Goal: Transaction & Acquisition: Purchase product/service

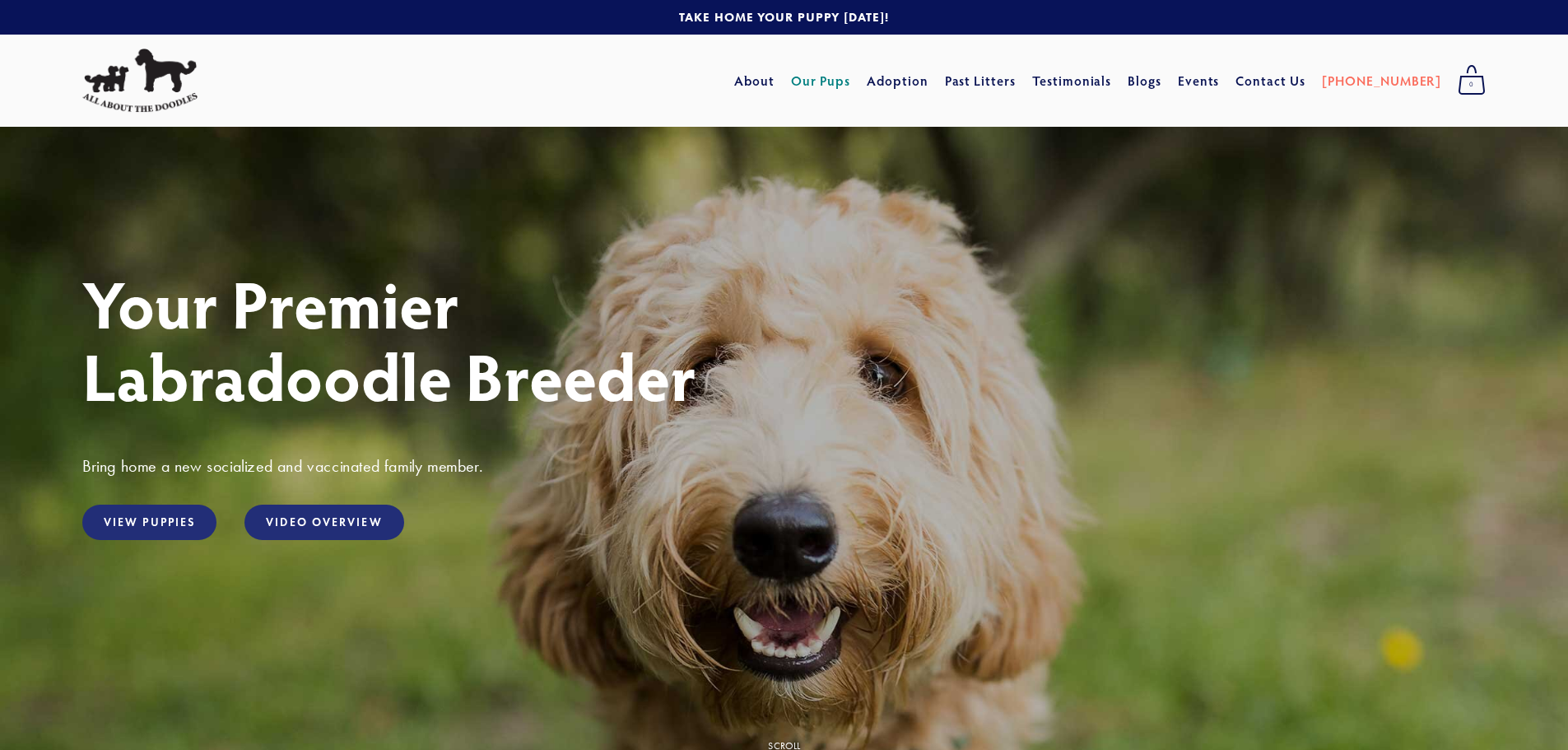
click at [851, 76] on link "Our Pups" at bounding box center [820, 80] width 60 height 29
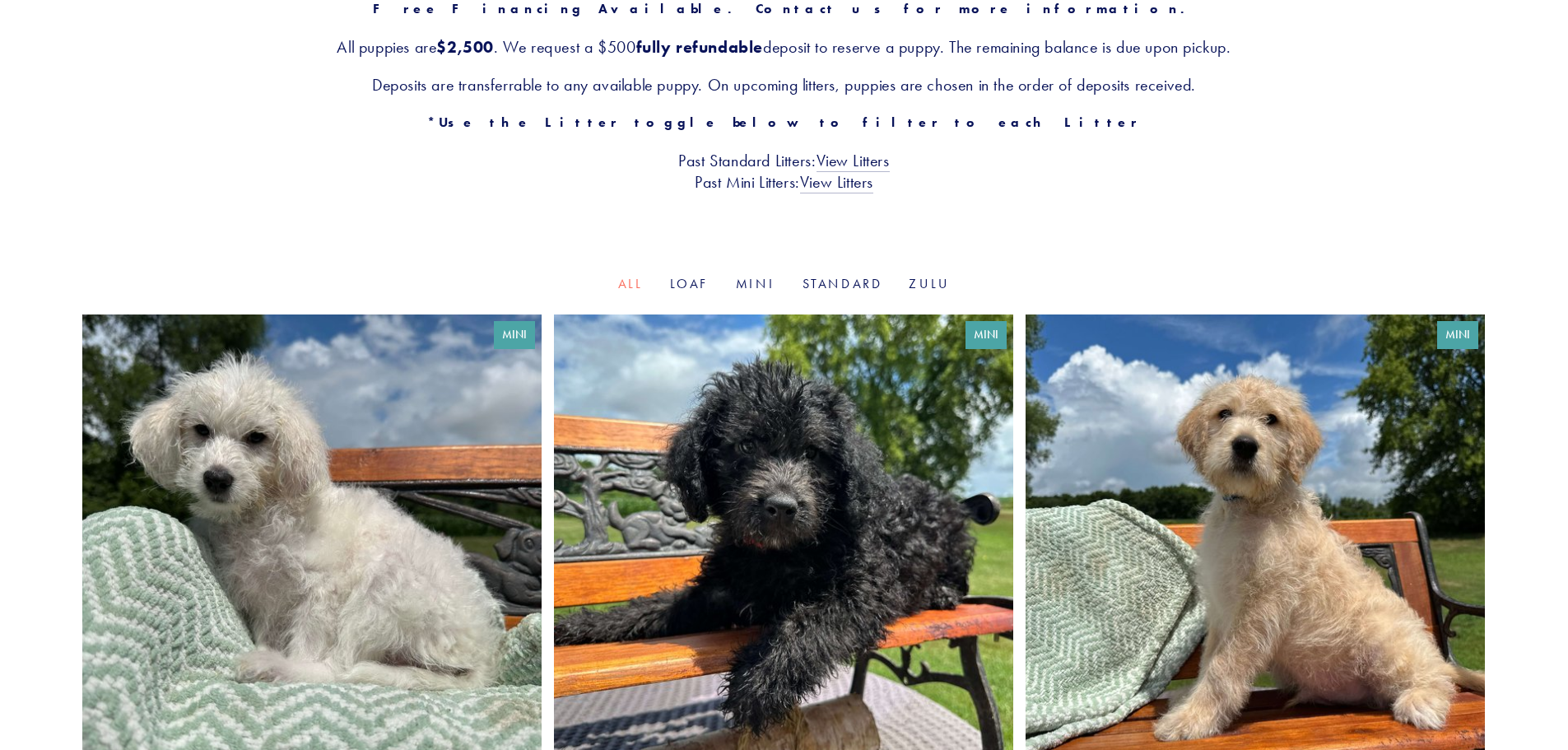
scroll to position [329, 0]
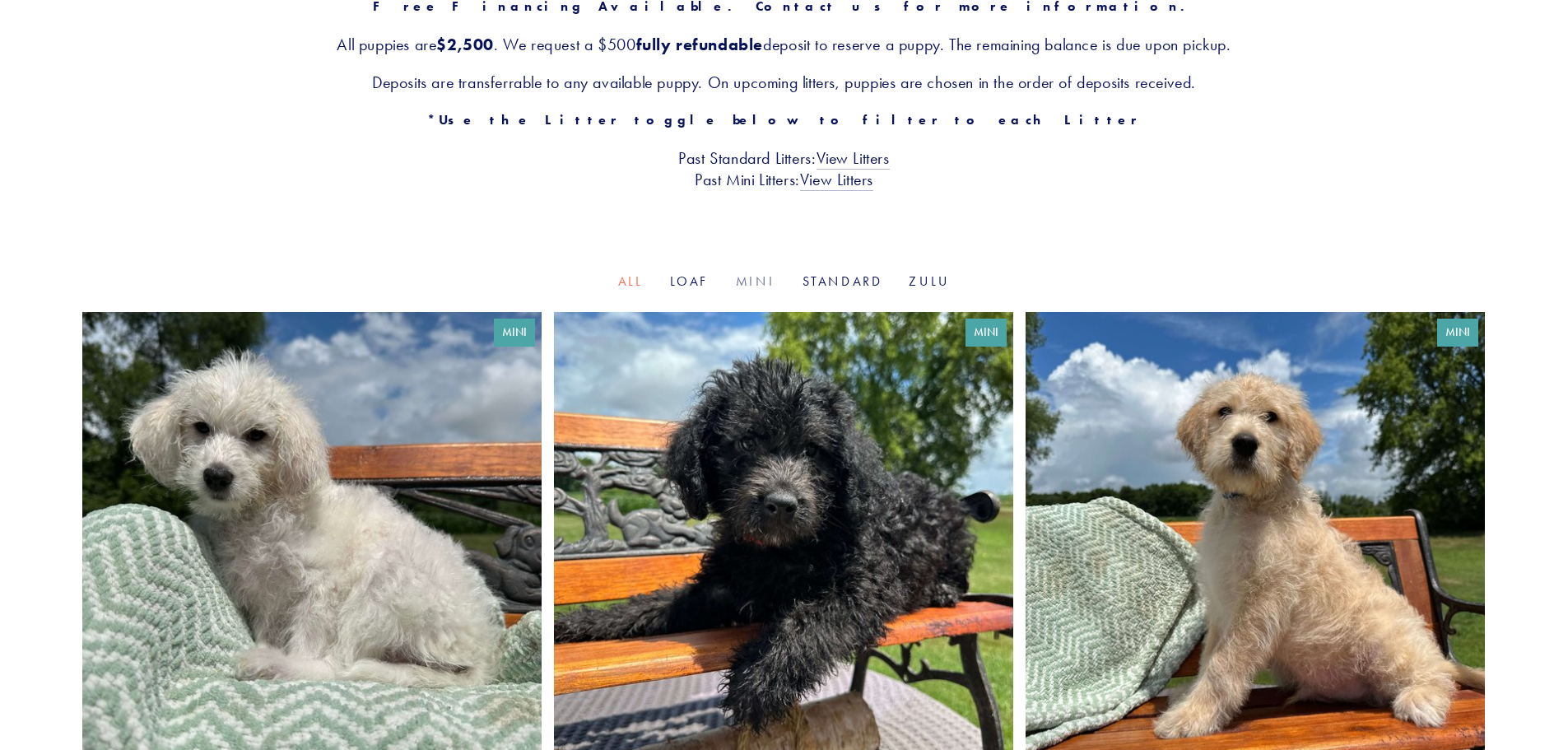
click at [770, 279] on link "Mini" at bounding box center [756, 281] width 41 height 15
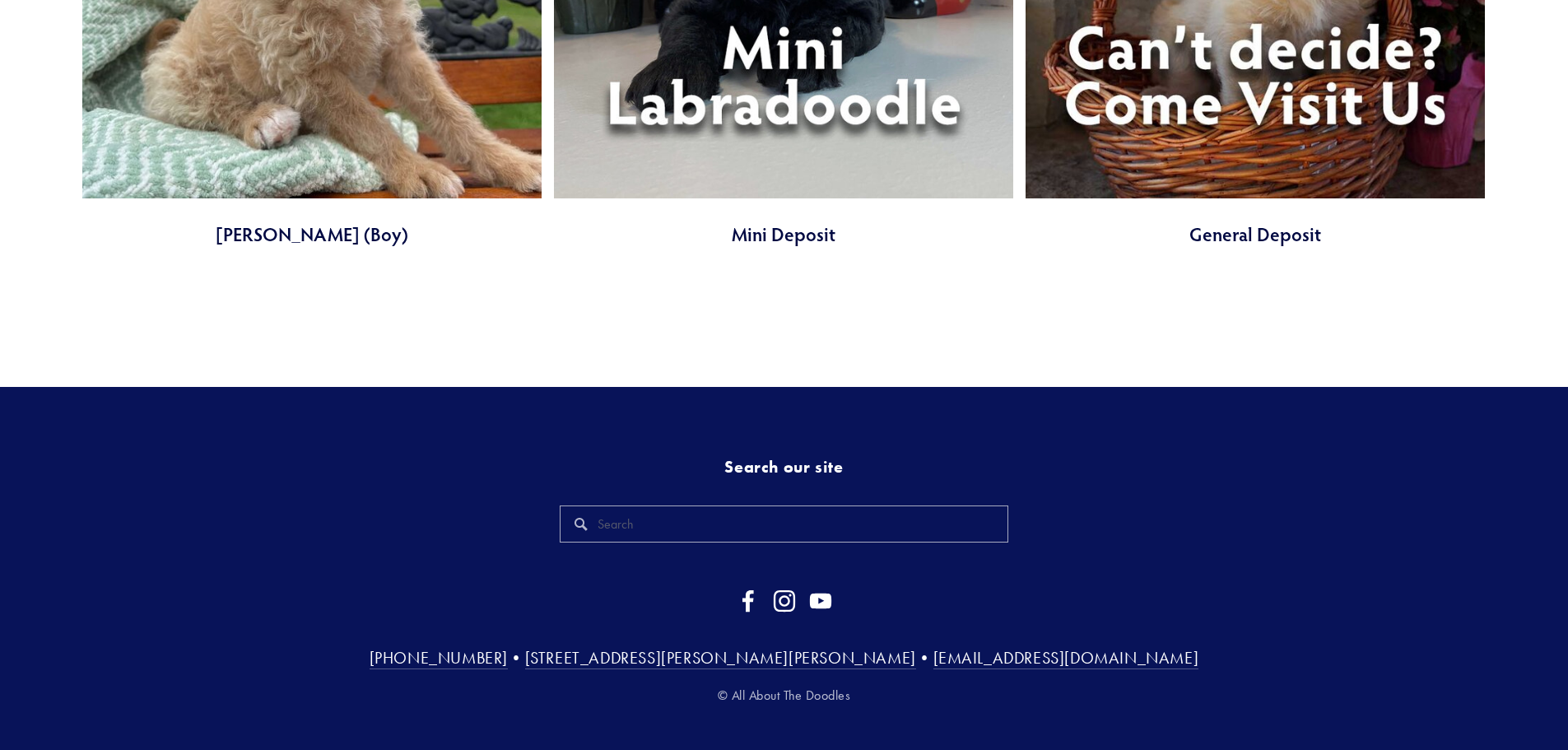
scroll to position [2024, 0]
